Goal: Information Seeking & Learning: Learn about a topic

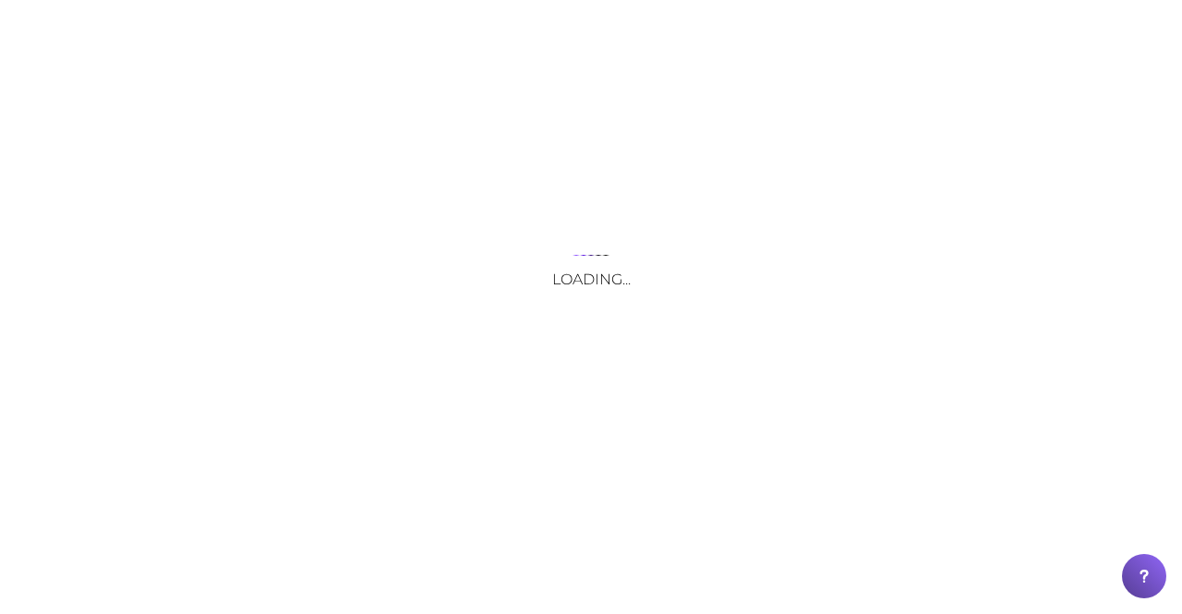
drag, startPoint x: 0, startPoint y: 0, endPoint x: 520, endPoint y: 32, distance: 521.1
click at [520, 32] on div "Loading..." at bounding box center [591, 307] width 1182 height 614
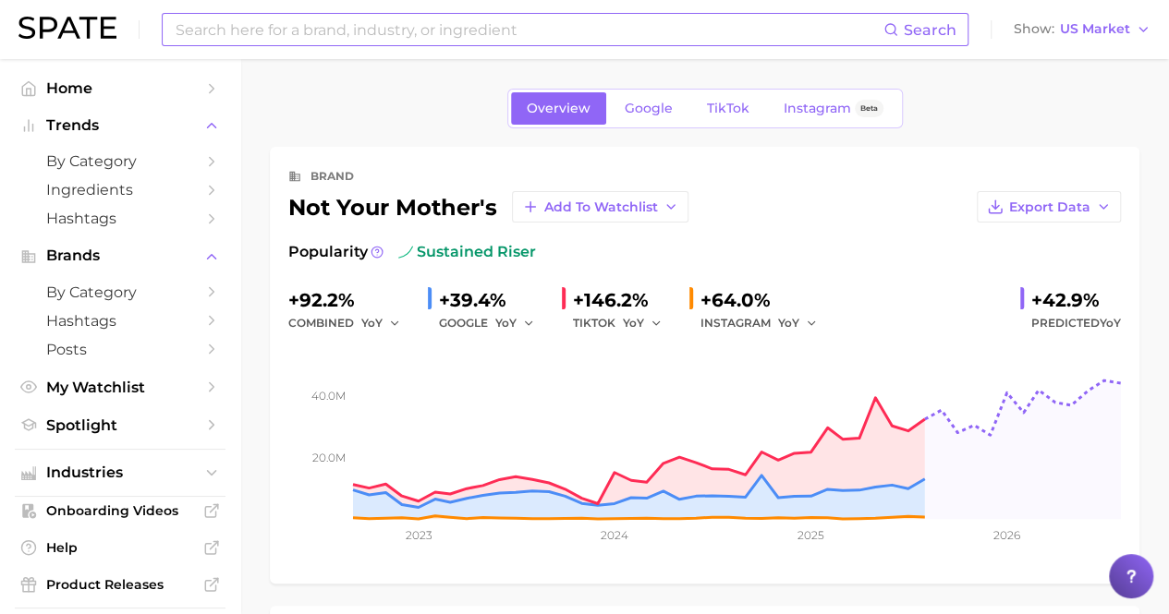
click at [414, 35] on input at bounding box center [528, 29] width 709 height 31
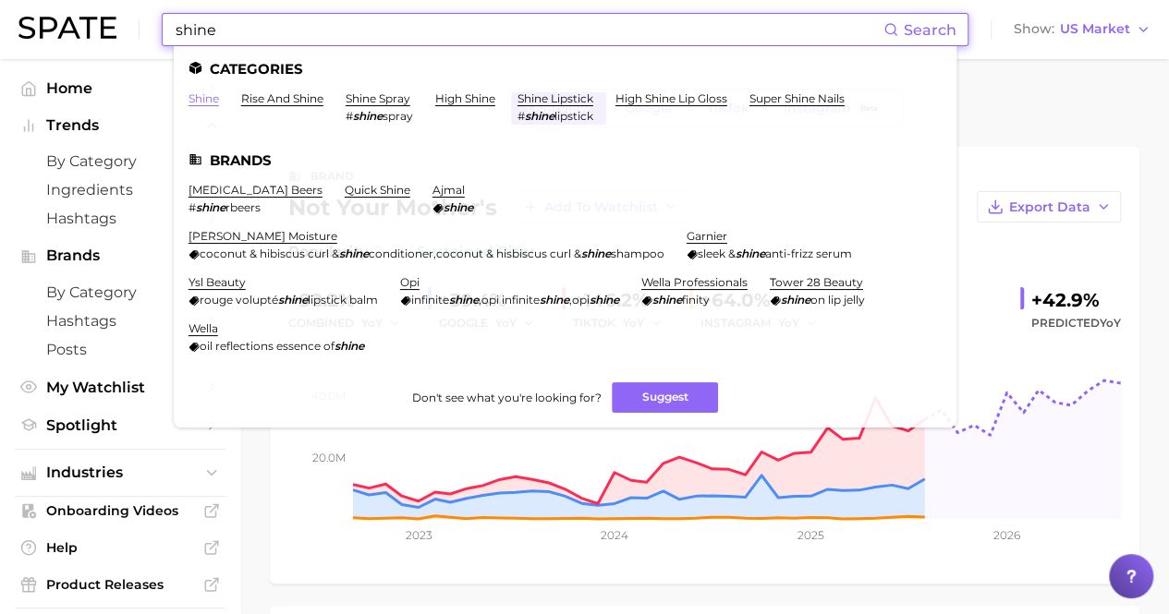
type input "shine"
click at [199, 103] on link "shine" at bounding box center [203, 98] width 30 height 14
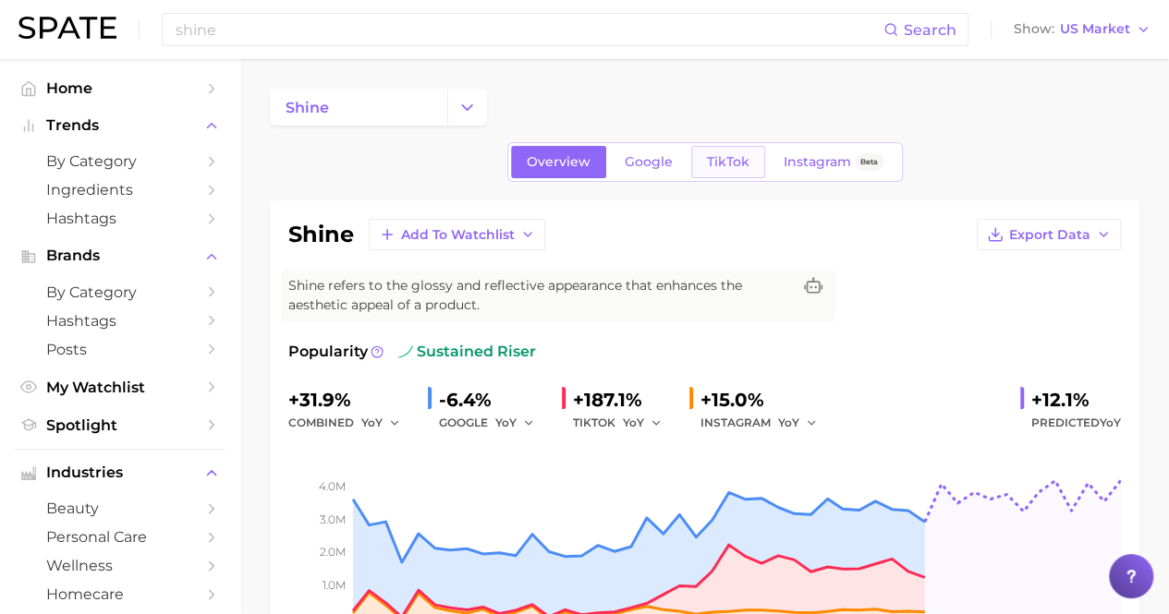
click at [718, 167] on span "TikTok" at bounding box center [728, 162] width 42 height 16
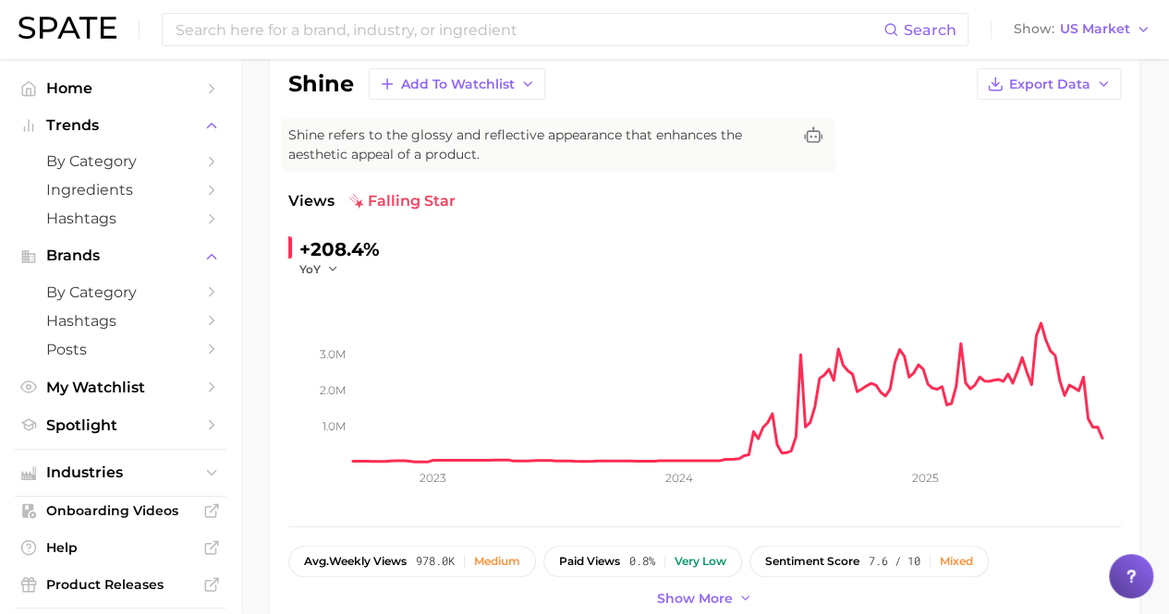
scroll to position [116, 0]
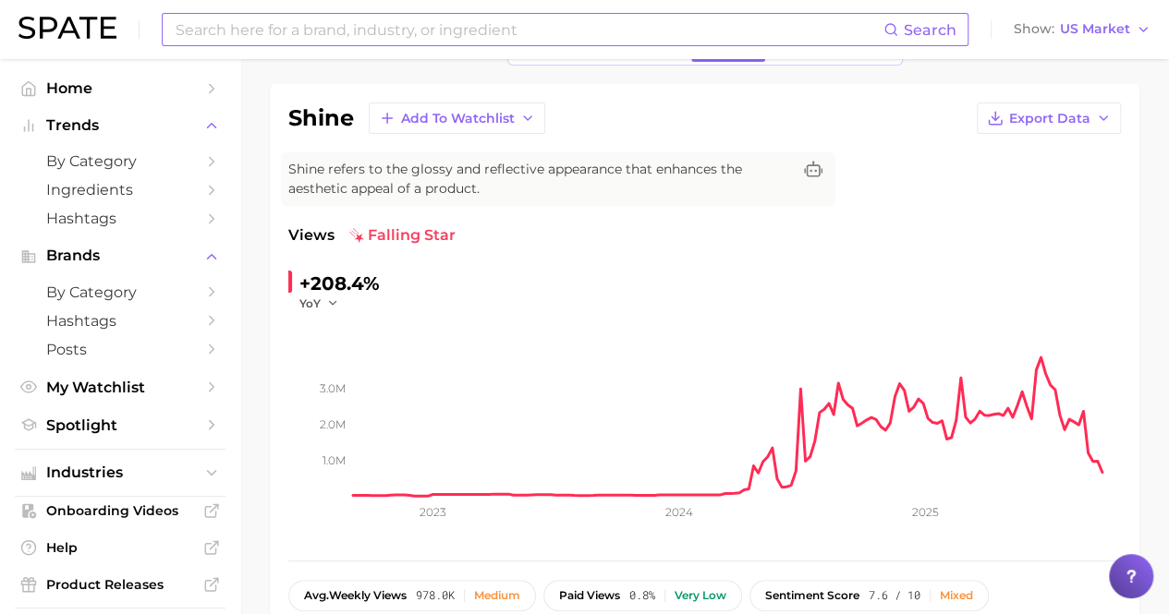
click at [292, 29] on input at bounding box center [528, 29] width 709 height 31
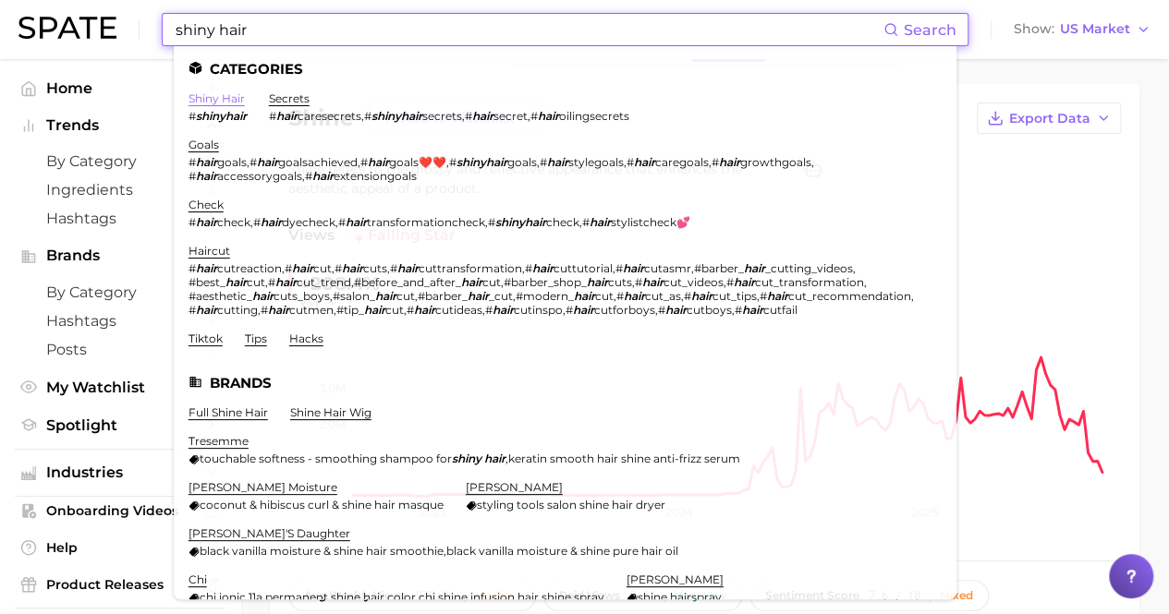
type input "shiny hair"
click at [225, 97] on link "shiny hair" at bounding box center [216, 98] width 56 height 14
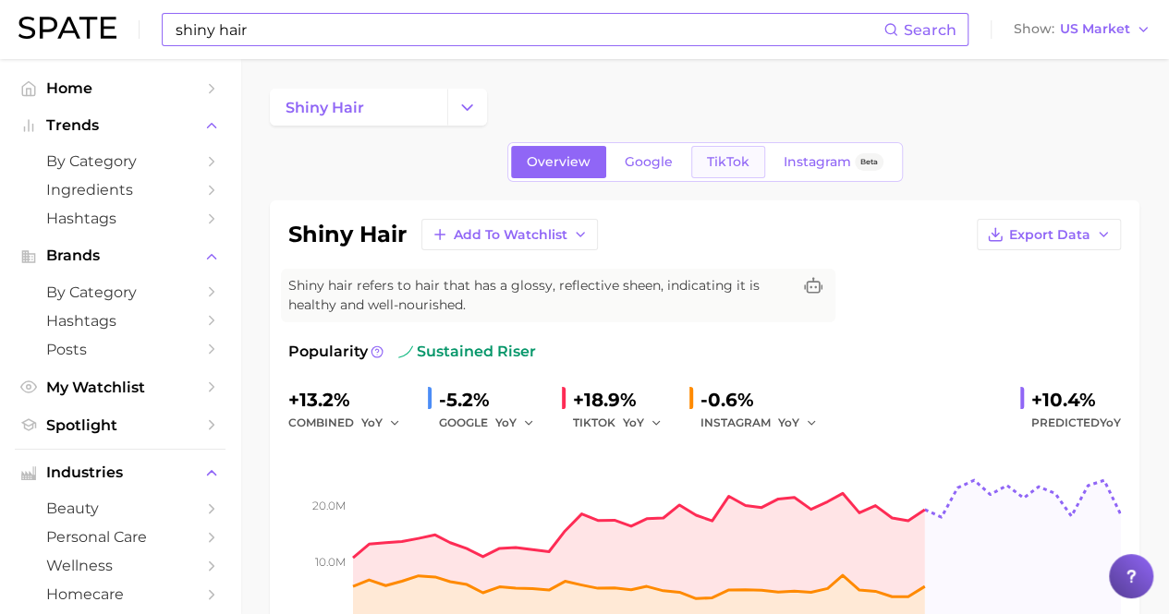
click at [725, 173] on link "TikTok" at bounding box center [728, 162] width 74 height 32
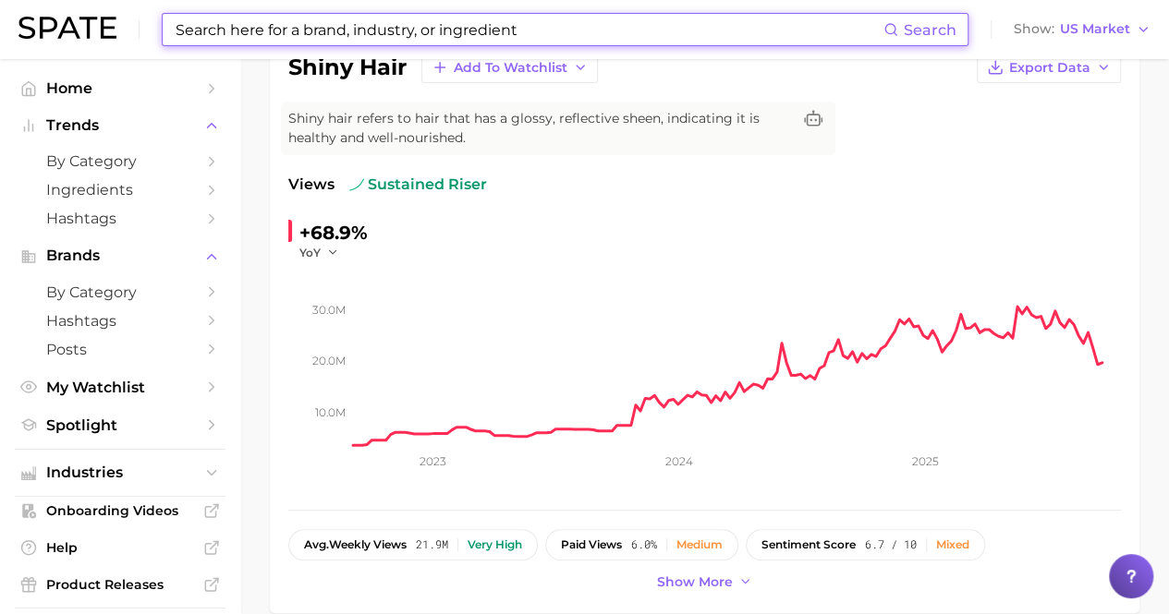
scroll to position [151, 0]
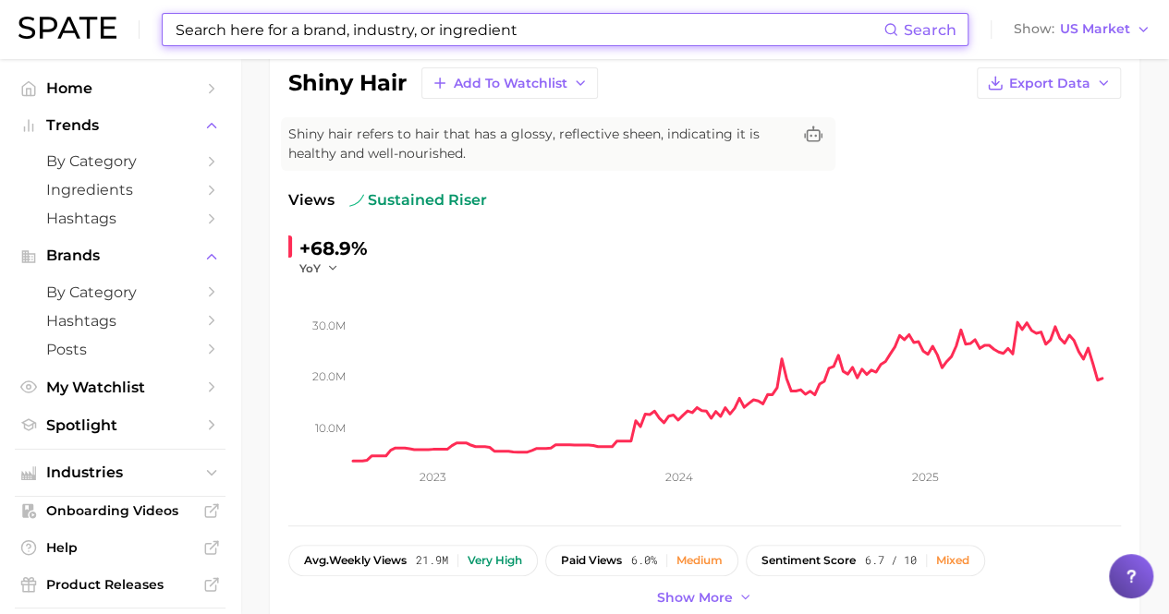
click at [305, 35] on input at bounding box center [528, 29] width 709 height 31
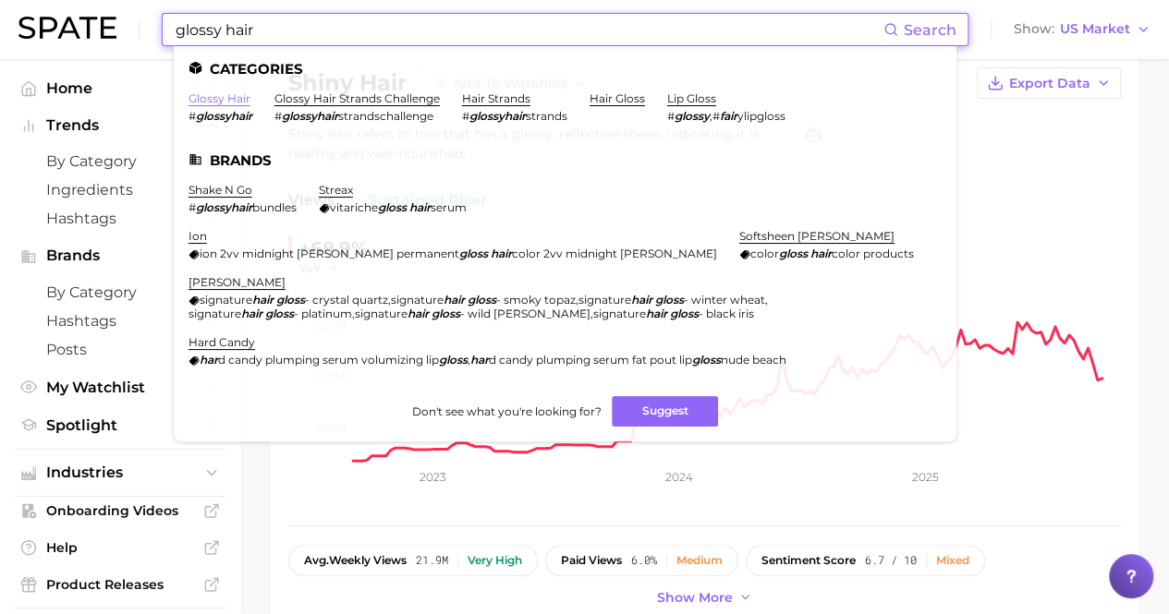
type input "glossy hair"
click at [222, 98] on link "glossy hair" at bounding box center [219, 98] width 62 height 14
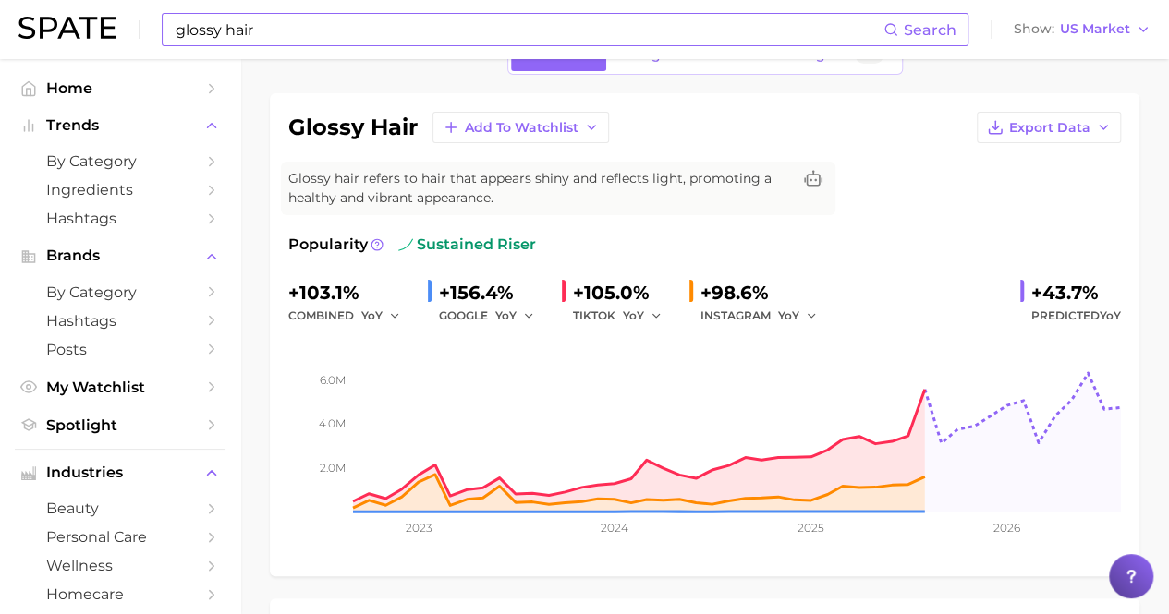
scroll to position [97, 0]
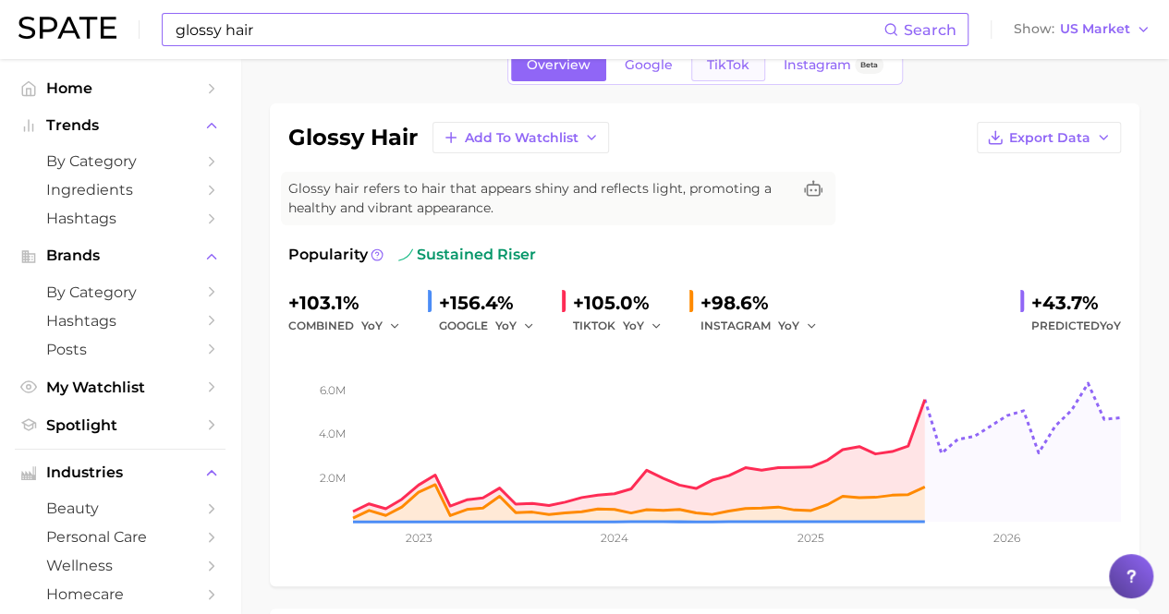
click at [738, 64] on span "TikTok" at bounding box center [728, 65] width 42 height 16
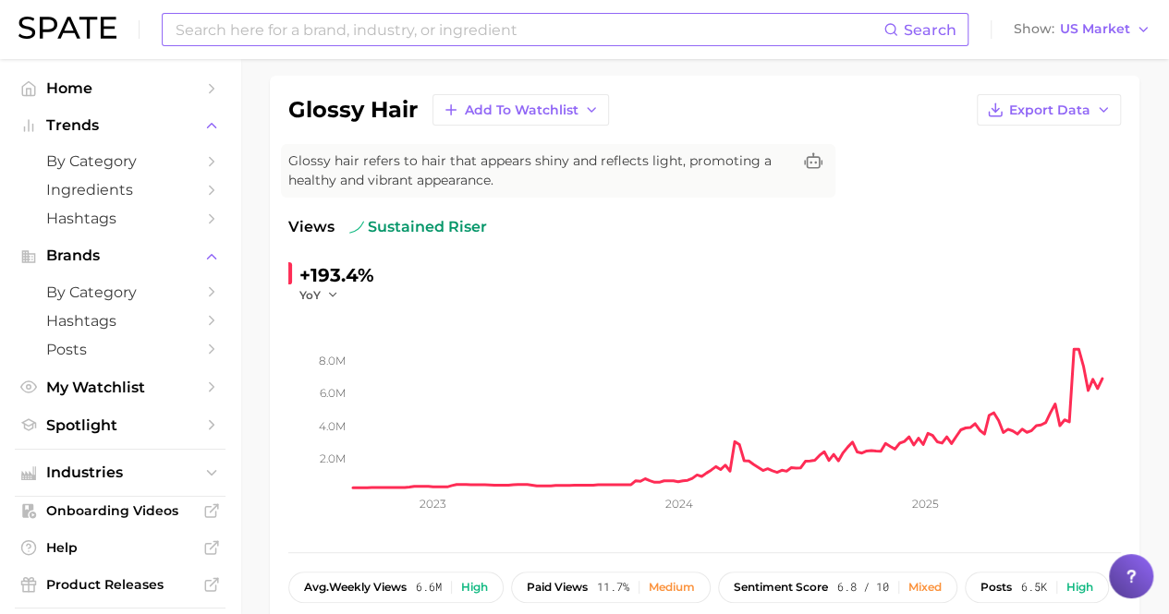
scroll to position [115, 0]
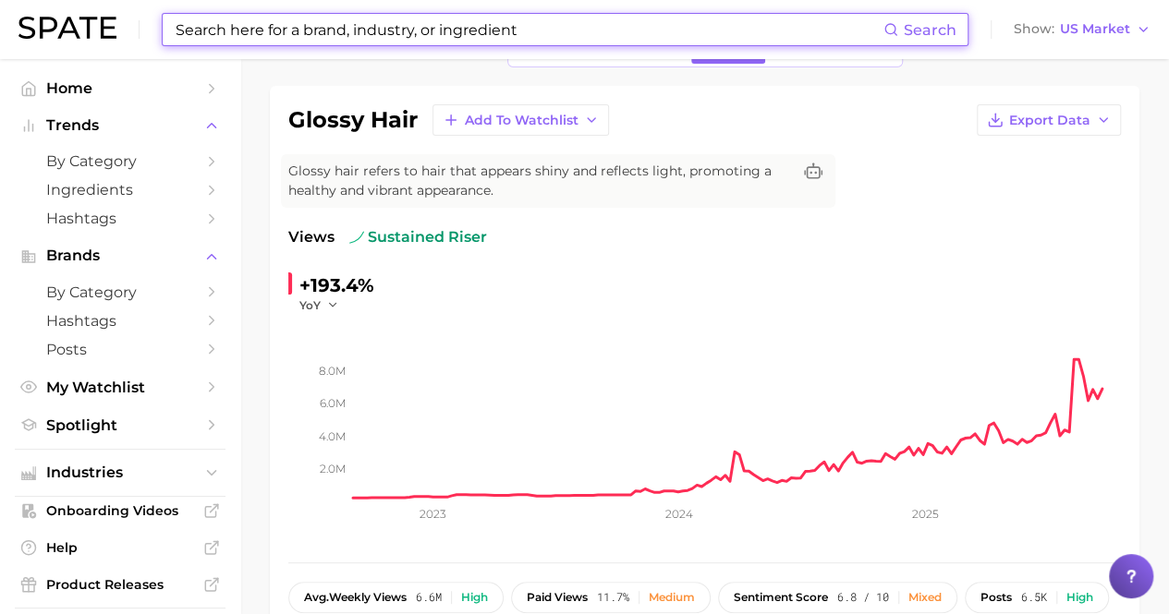
click at [254, 41] on input at bounding box center [528, 29] width 709 height 31
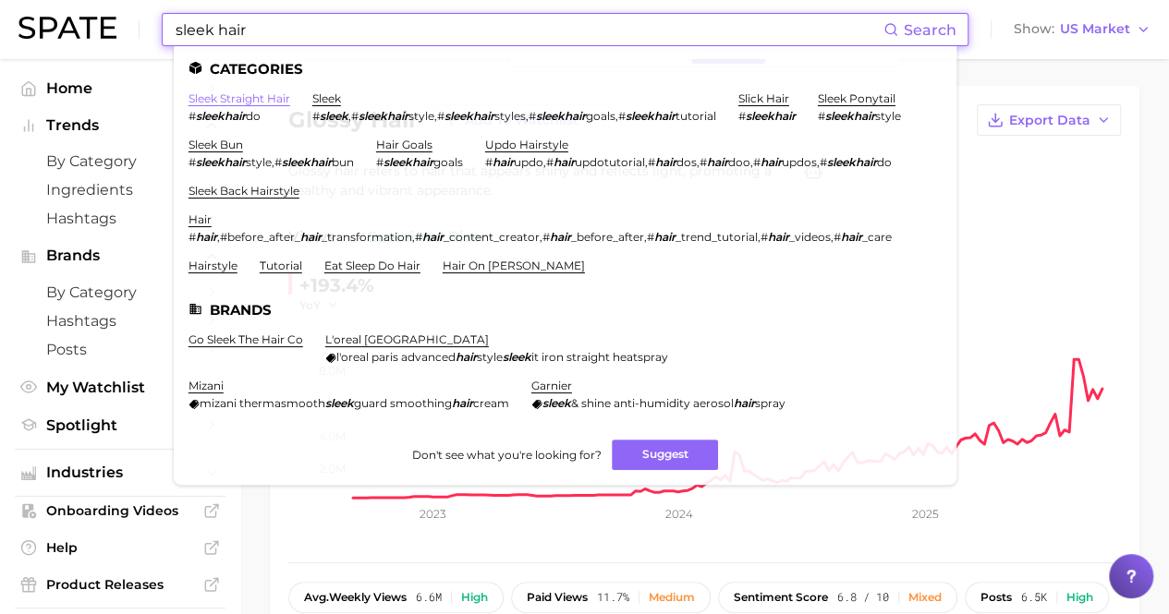
type input "sleek hair"
click at [233, 101] on link "sleek straight hair" at bounding box center [239, 98] width 102 height 14
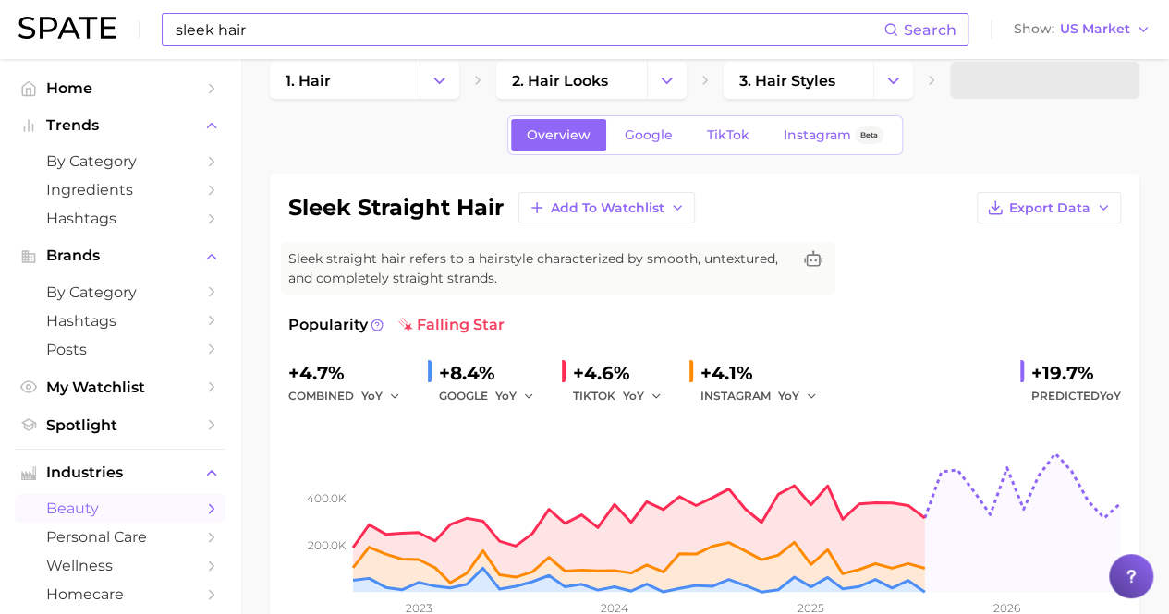
scroll to position [29, 0]
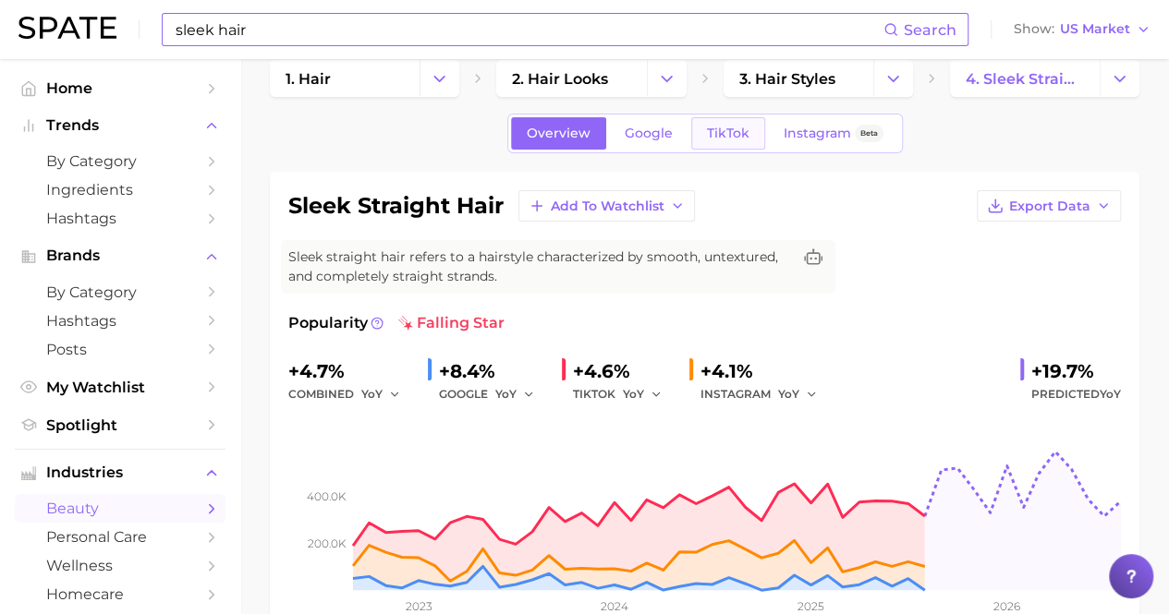
click at [721, 122] on link "TikTok" at bounding box center [728, 133] width 74 height 32
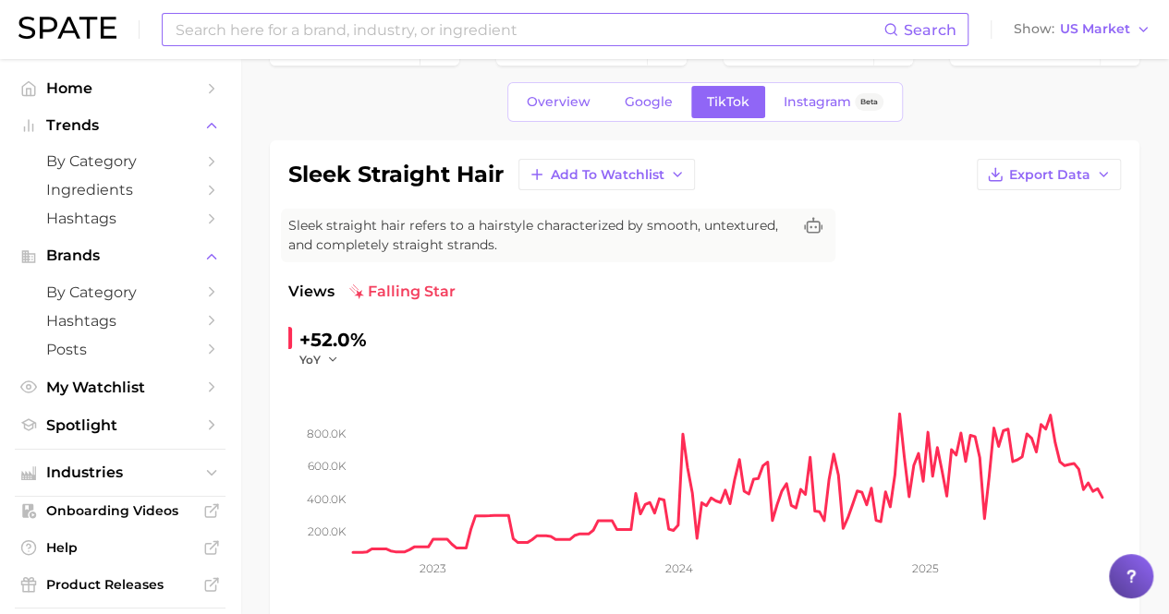
scroll to position [47, 0]
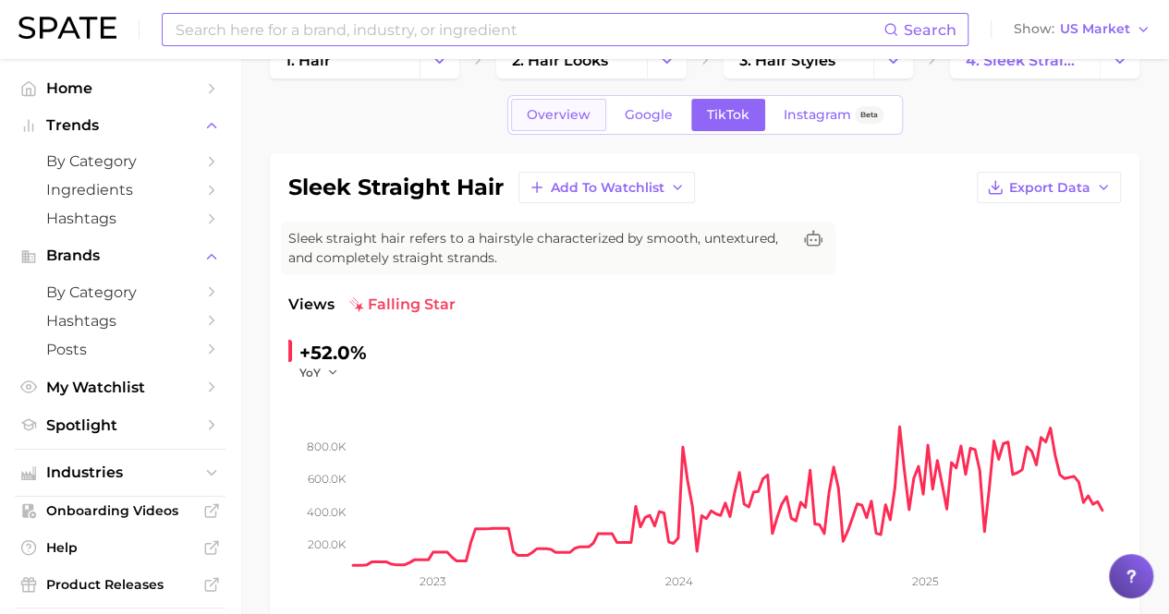
click at [577, 119] on span "Overview" at bounding box center [559, 115] width 64 height 16
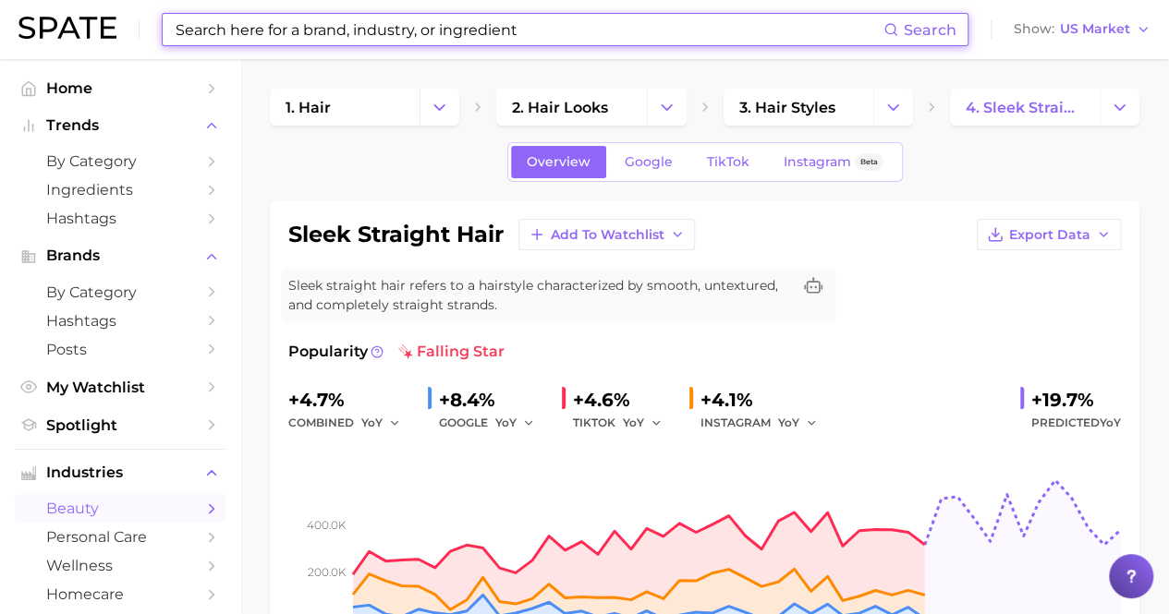
click at [356, 32] on input at bounding box center [528, 29] width 709 height 31
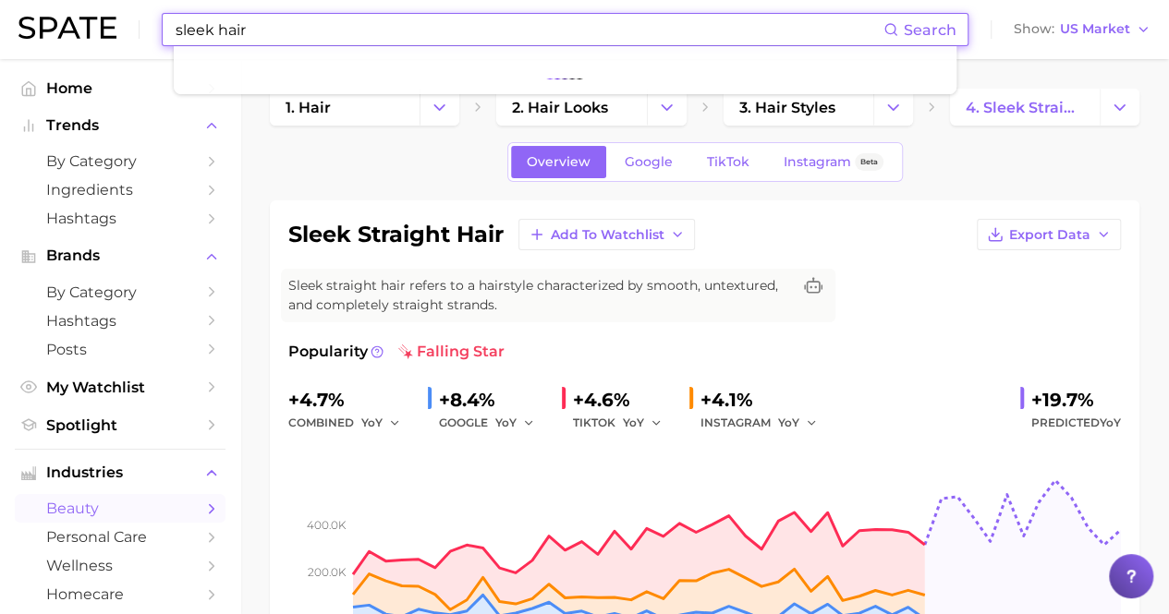
click at [511, 32] on input "sleek hair" at bounding box center [528, 29] width 709 height 31
drag, startPoint x: 266, startPoint y: 38, endPoint x: 103, endPoint y: 51, distance: 164.0
click at [103, 51] on div "sleek Search Show US Market" at bounding box center [584, 29] width 1132 height 59
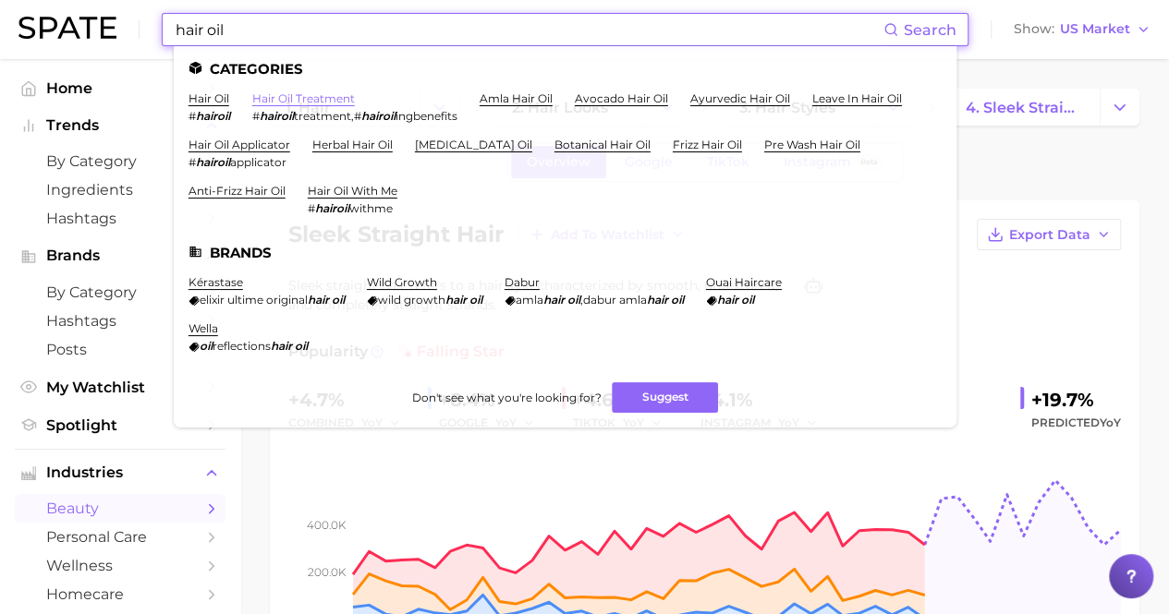
type input "hair oil"
click at [273, 97] on link "hair oil treatment" at bounding box center [303, 98] width 103 height 14
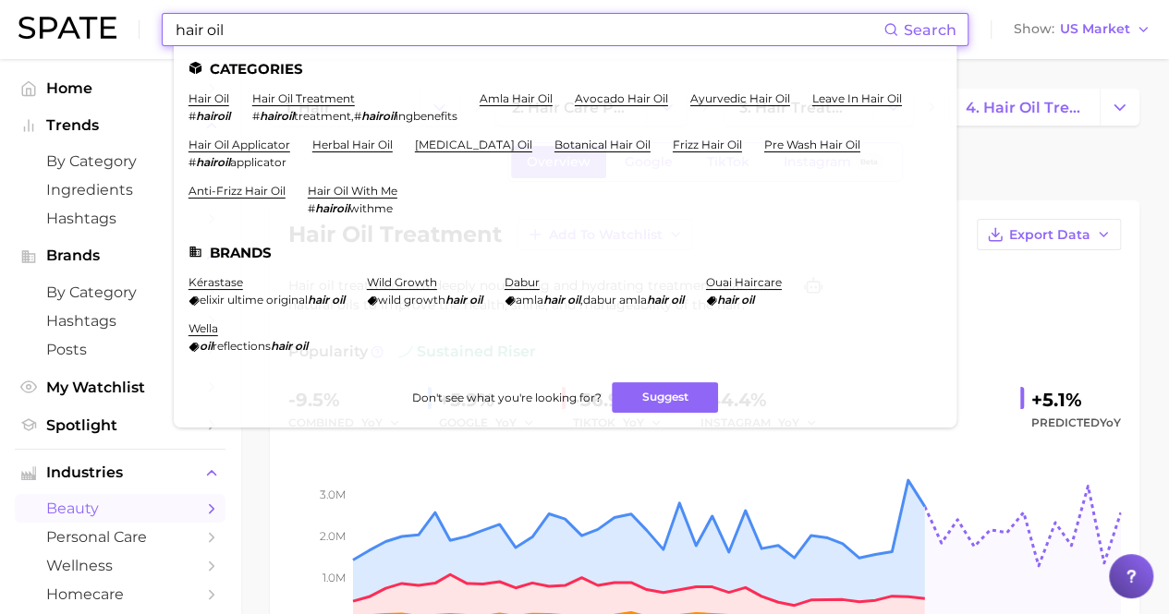
click at [243, 36] on input "hair oil" at bounding box center [528, 29] width 709 height 31
click at [217, 94] on link "hair oil" at bounding box center [208, 98] width 41 height 14
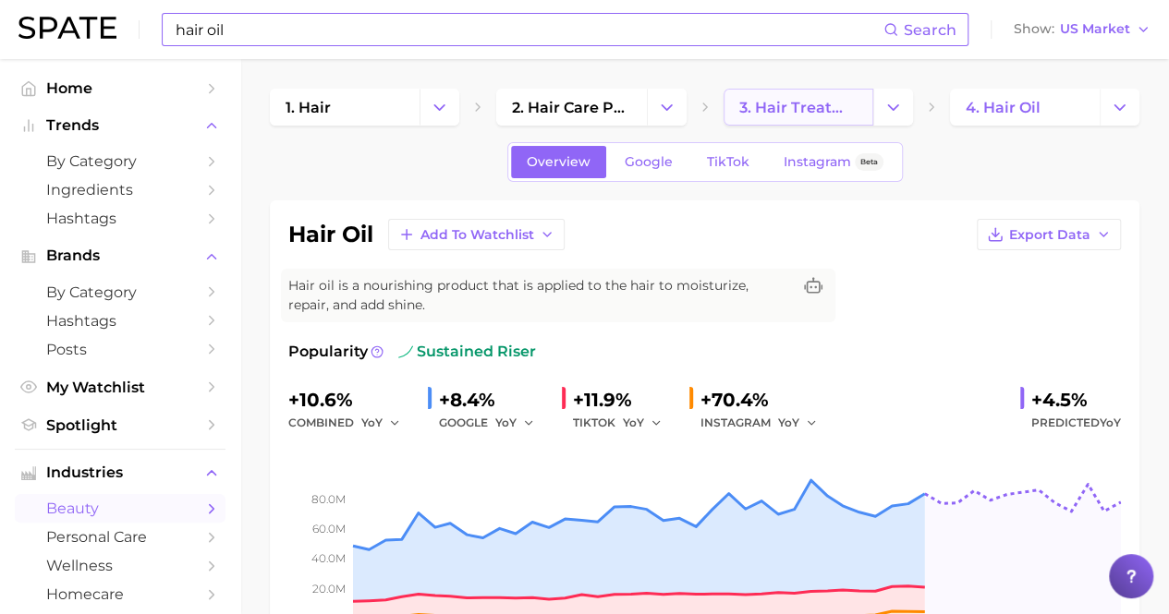
click at [798, 110] on span "3. hair treatments" at bounding box center [798, 108] width 118 height 18
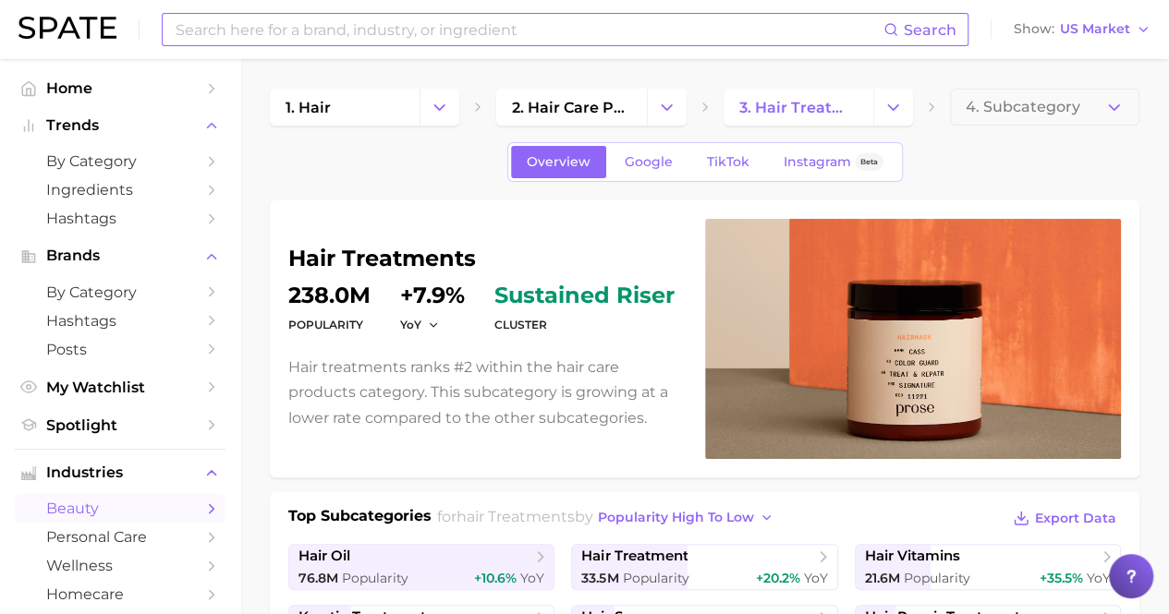
click at [236, 34] on input at bounding box center [528, 29] width 709 height 31
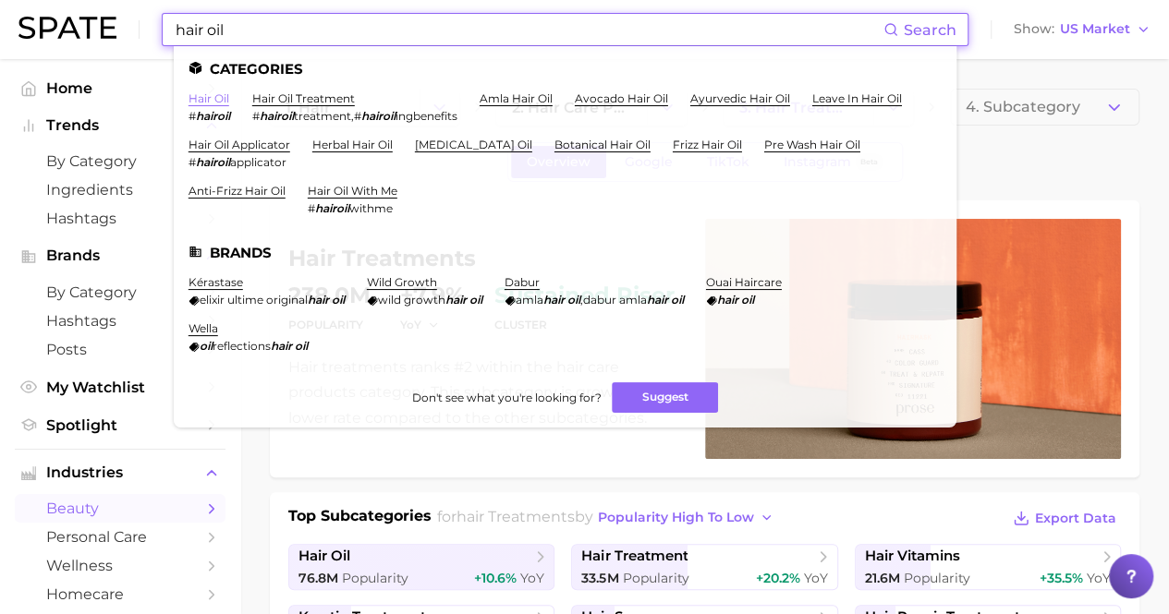
type input "hair oil"
click at [209, 100] on link "hair oil" at bounding box center [208, 98] width 41 height 14
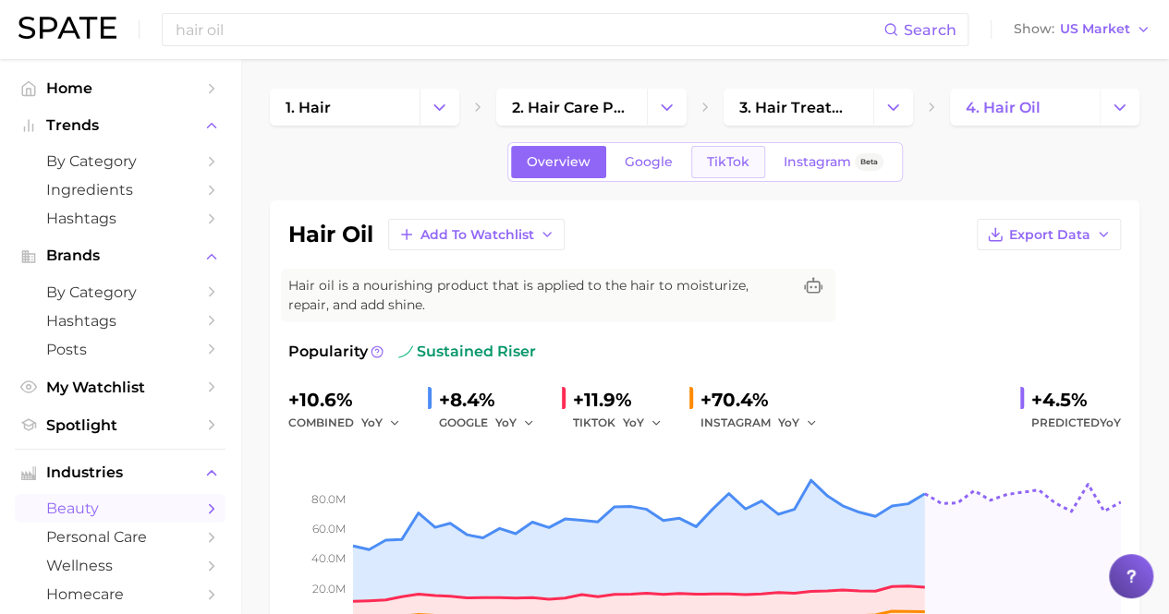
click at [721, 164] on span "TikTok" at bounding box center [728, 162] width 42 height 16
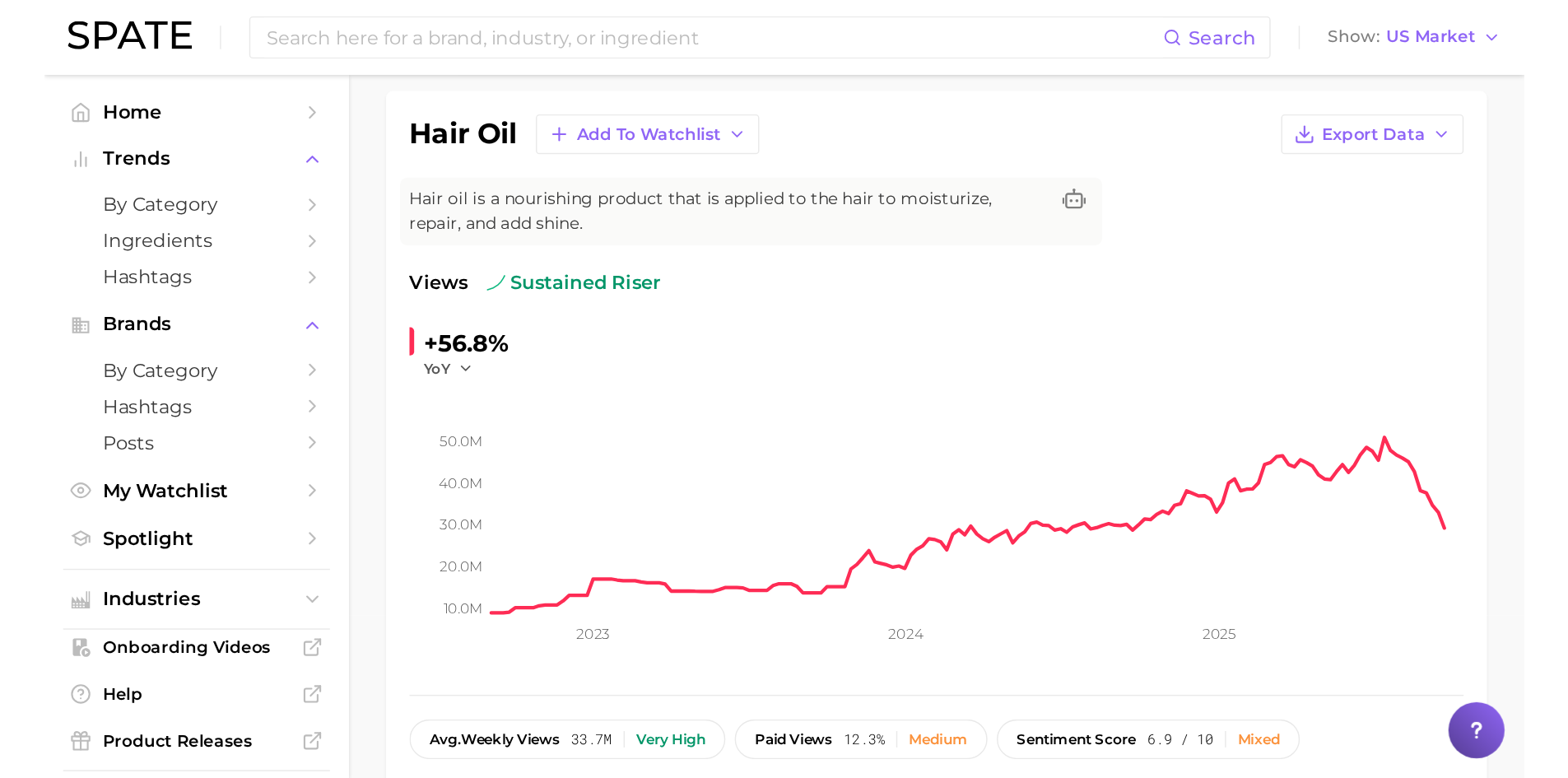
scroll to position [114, 0]
